Goal: Transaction & Acquisition: Purchase product/service

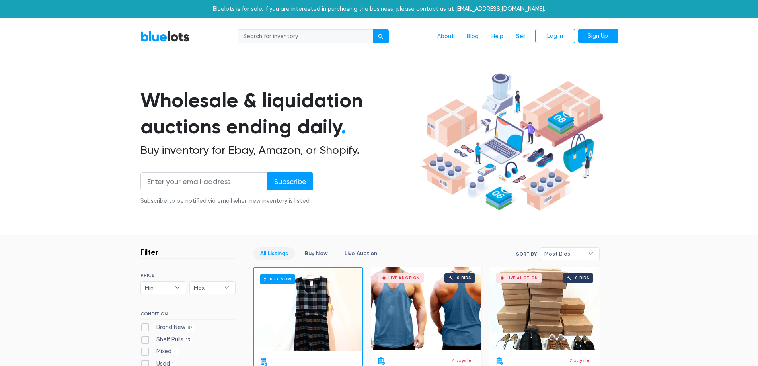
click at [276, 33] on input "search" at bounding box center [305, 36] width 135 height 14
type input "pixel 8"
click at [383, 39] on div "submit" at bounding box center [381, 37] width 6 height 6
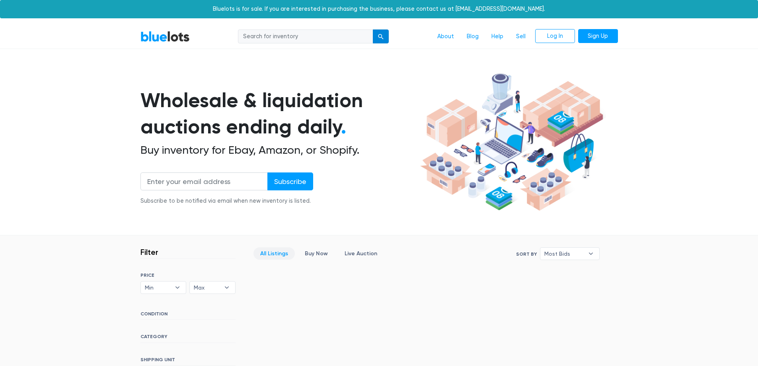
click at [378, 34] on div "submit" at bounding box center [381, 37] width 6 height 6
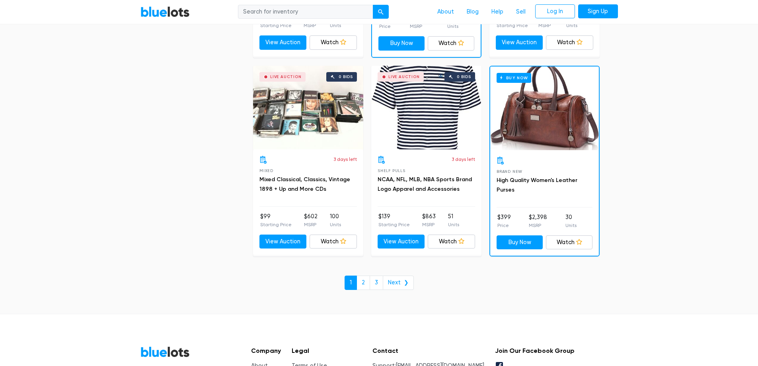
scroll to position [3361, 0]
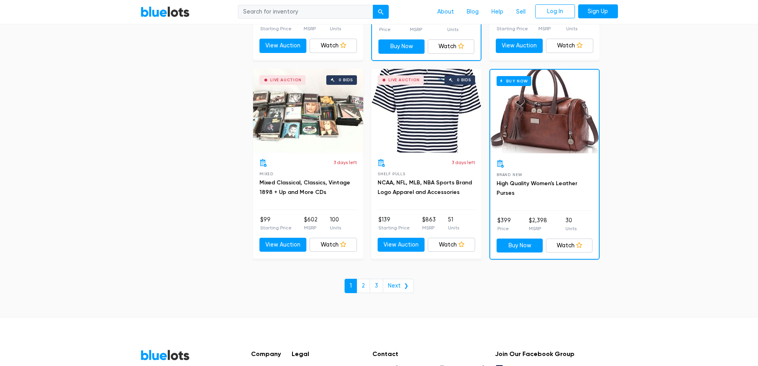
click at [364, 291] on link "2" at bounding box center [364, 286] width 14 height 14
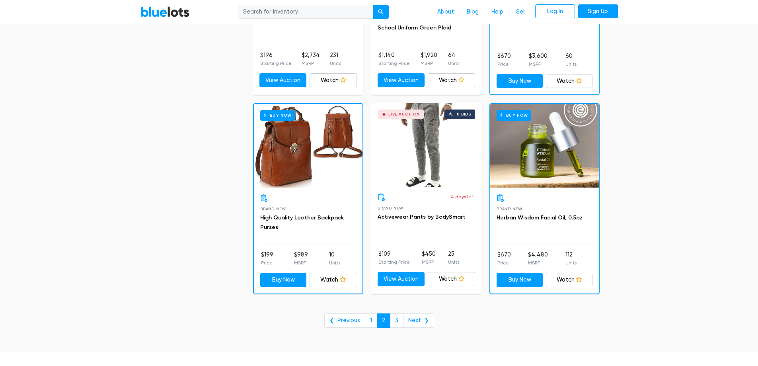
scroll to position [3252, 0]
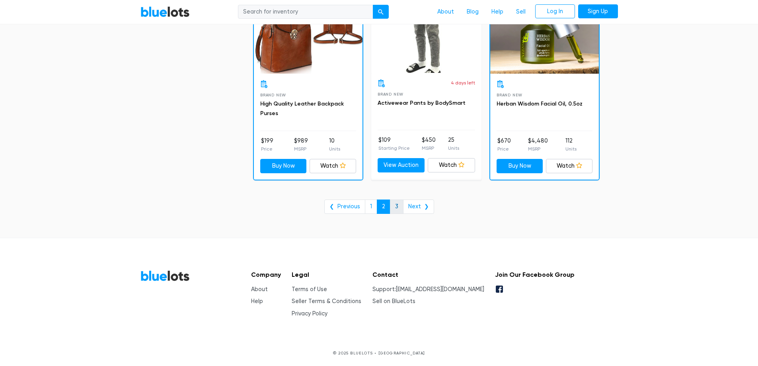
click at [399, 204] on link "3" at bounding box center [397, 206] width 14 height 14
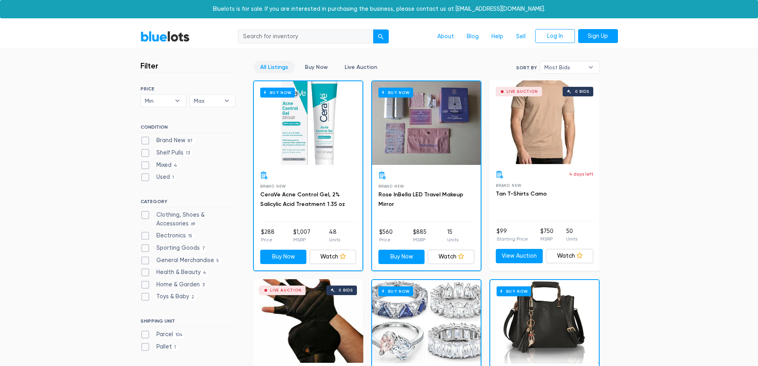
click at [269, 39] on input "search" at bounding box center [305, 36] width 135 height 14
type input "pixel 8"
click at [384, 35] on button "submit" at bounding box center [381, 36] width 16 height 14
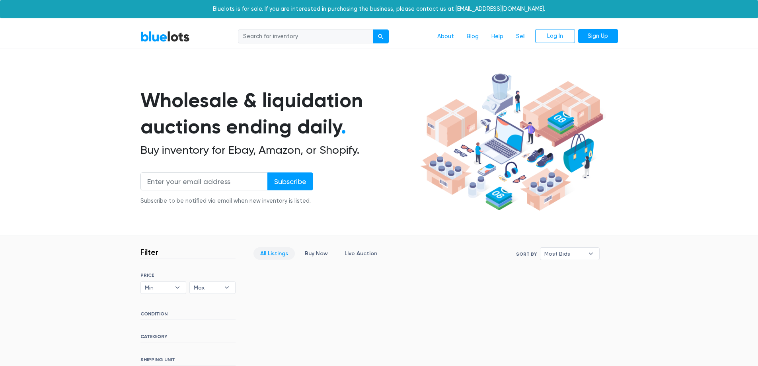
click at [168, 35] on link "BlueLots" at bounding box center [164, 37] width 49 height 12
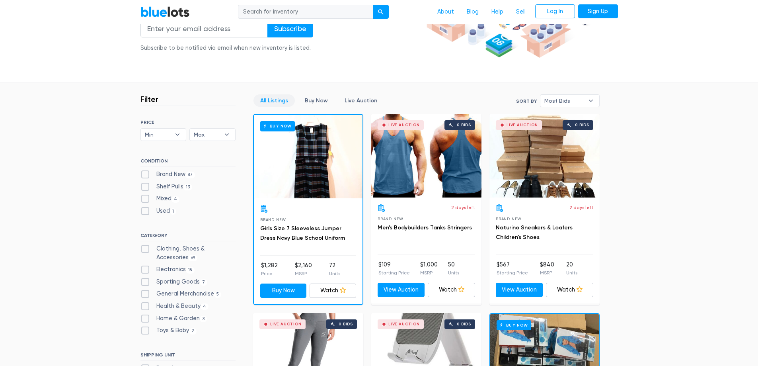
scroll to position [159, 0]
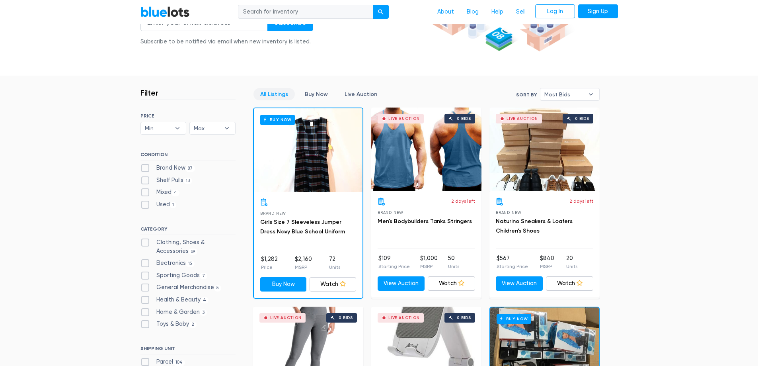
click at [171, 263] on label "Electronics 15" at bounding box center [167, 263] width 55 height 9
click at [146, 263] on input "Electronics 15" at bounding box center [142, 261] width 5 height 5
checkbox input "true"
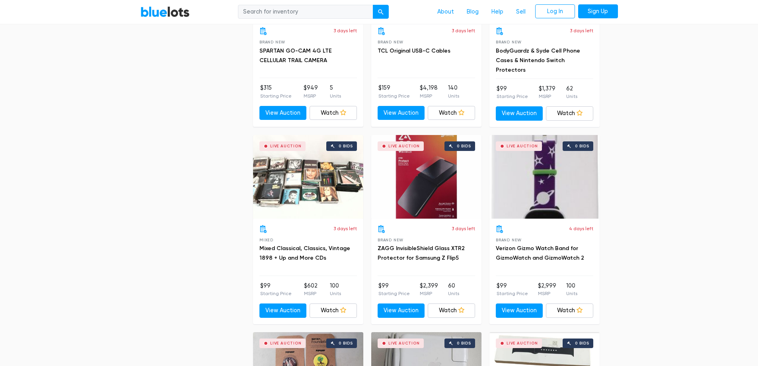
scroll to position [732, 0]
